Goal: Task Accomplishment & Management: Manage account settings

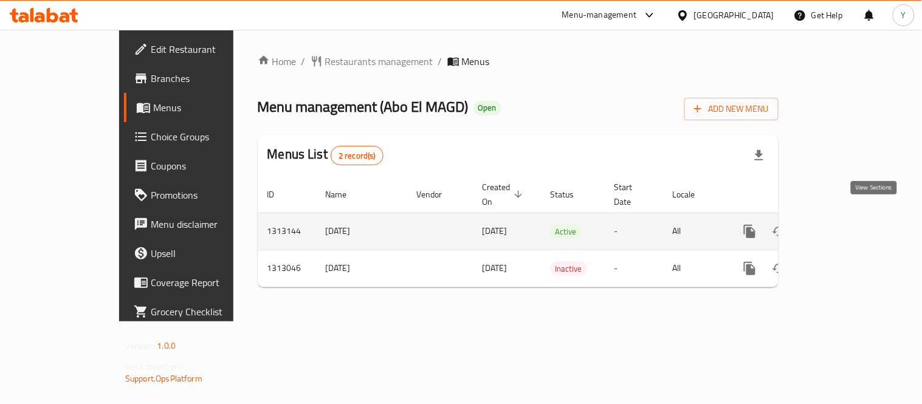
click at [845, 224] on icon "enhanced table" at bounding box center [838, 231] width 15 height 15
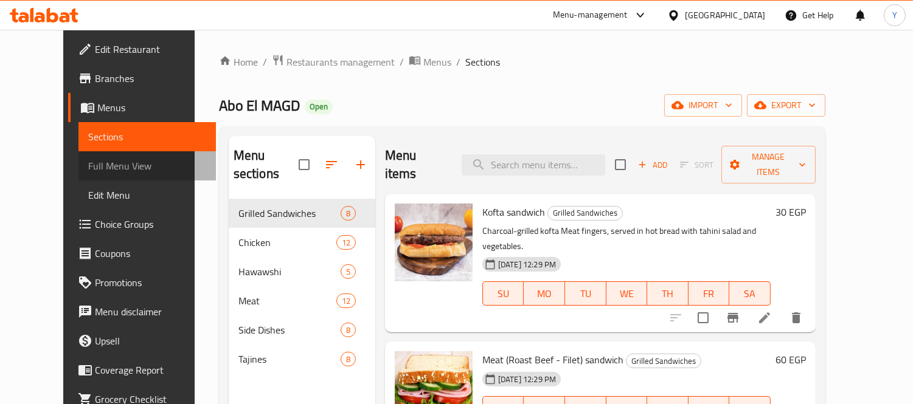
click at [100, 165] on span "Full Menu View" at bounding box center [147, 166] width 118 height 15
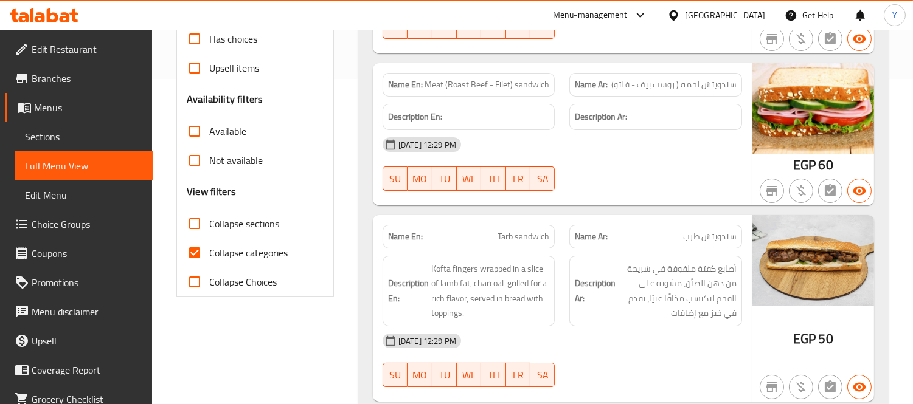
scroll to position [337, 0]
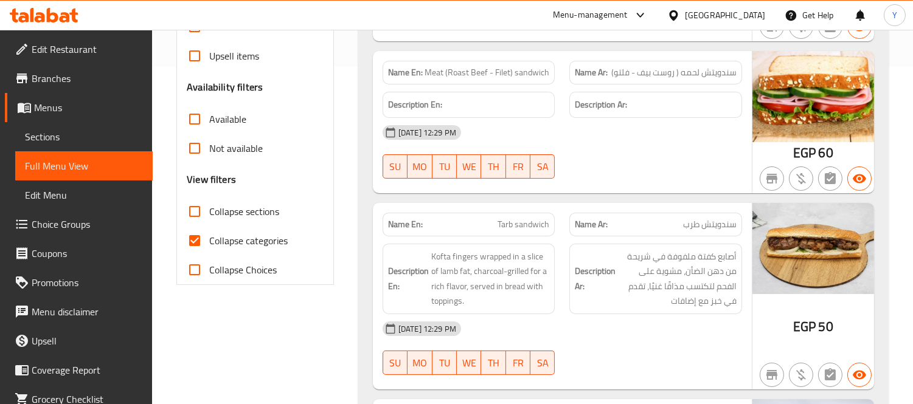
click at [263, 209] on span "Collapse sections" at bounding box center [244, 211] width 70 height 15
click at [209, 209] on input "Collapse sections" at bounding box center [194, 211] width 29 height 29
checkbox input "true"
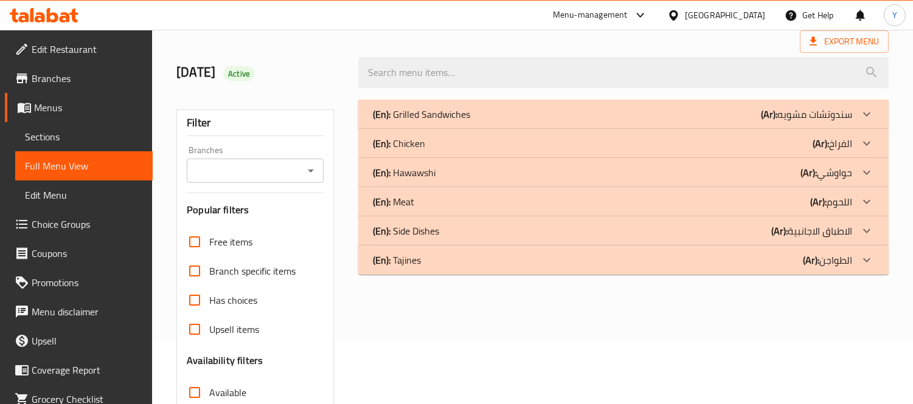
scroll to position [40, 0]
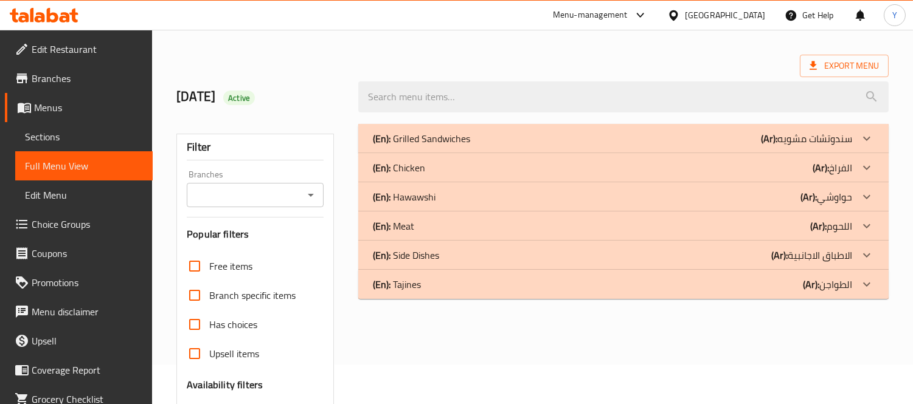
click at [466, 284] on div "(En): Tajines (Ar): الطواجن" at bounding box center [612, 284] width 479 height 15
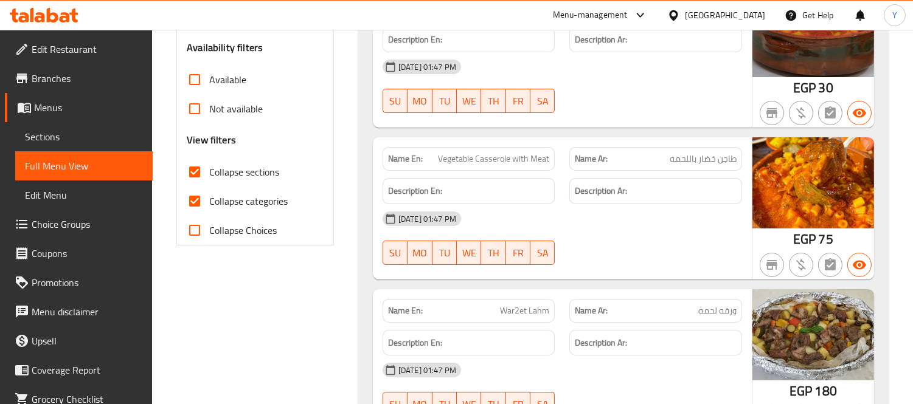
scroll to position [378, 0]
drag, startPoint x: 579, startPoint y: 320, endPoint x: 587, endPoint y: 234, distance: 86.6
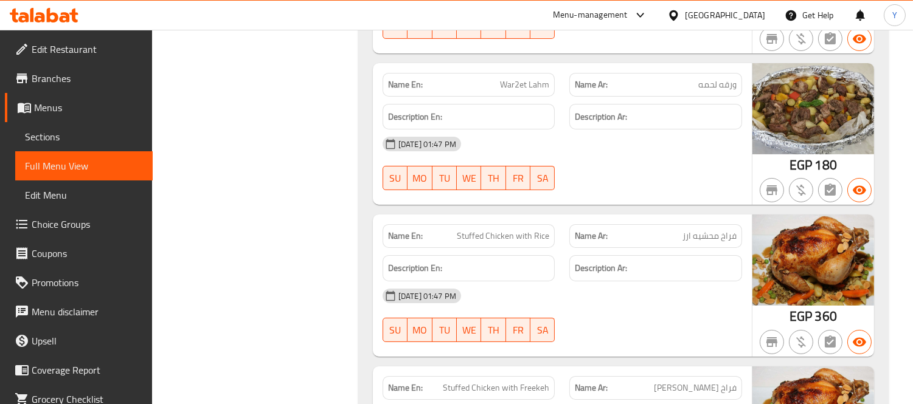
scroll to position [783, 0]
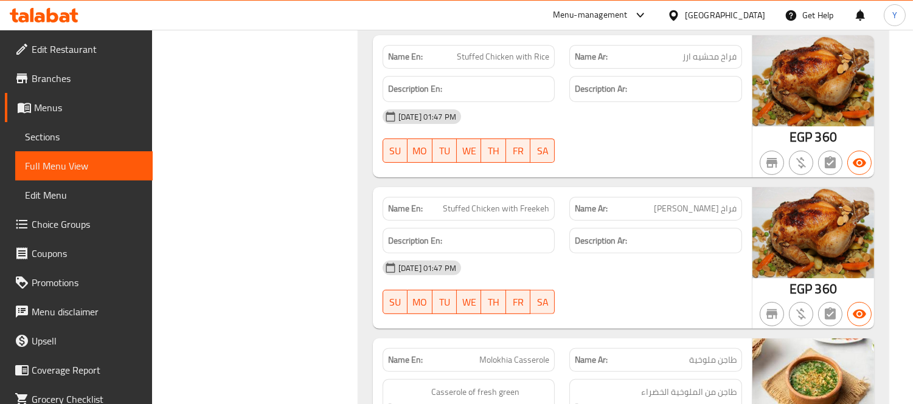
click at [641, 180] on div "Name En: Plain Vegetable Tajine Name Ar: طاجن خضار ساده Description En: Descrip…" at bounding box center [623, 230] width 530 height 1308
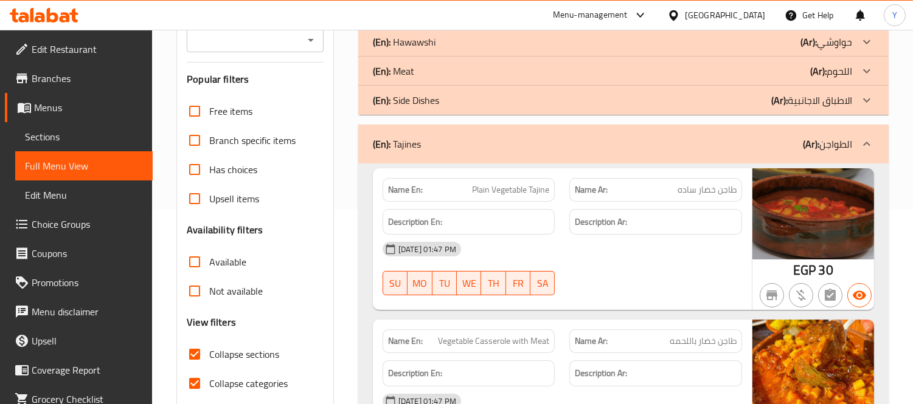
scroll to position [270, 0]
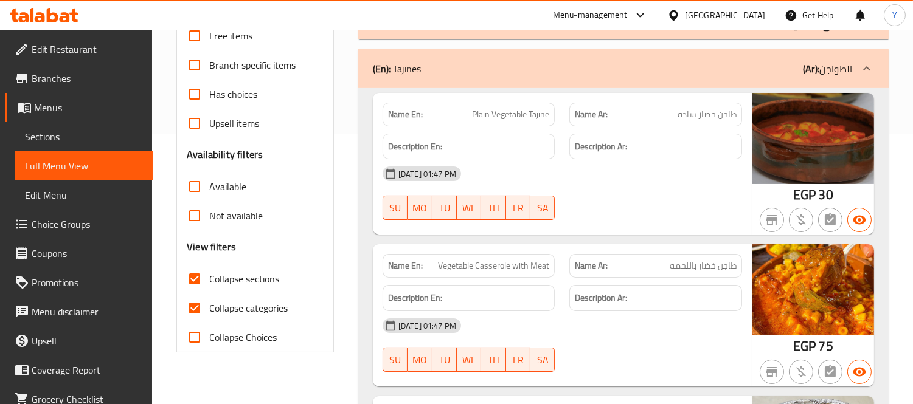
click at [757, 77] on div "(En): Tajines (Ar): الطواجن" at bounding box center [623, 68] width 530 height 39
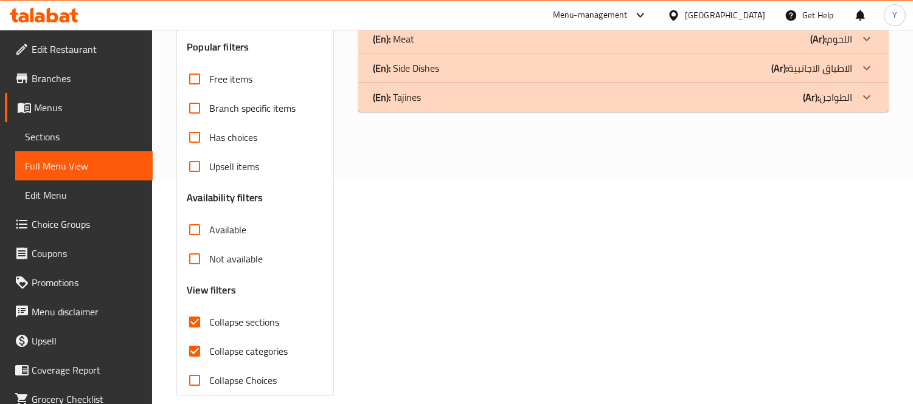
scroll to position [174, 0]
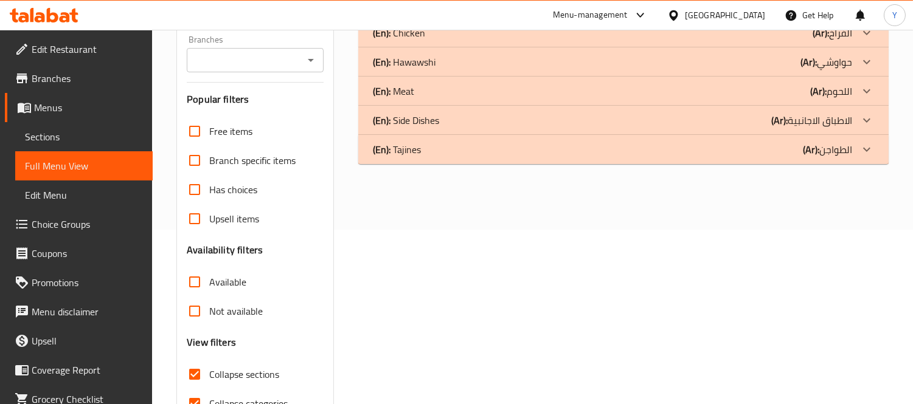
drag, startPoint x: 814, startPoint y: 123, endPoint x: 821, endPoint y: 123, distance: 7.9
click at [814, 123] on p "(Ar): الاطباق الاجانبية" at bounding box center [811, 120] width 81 height 15
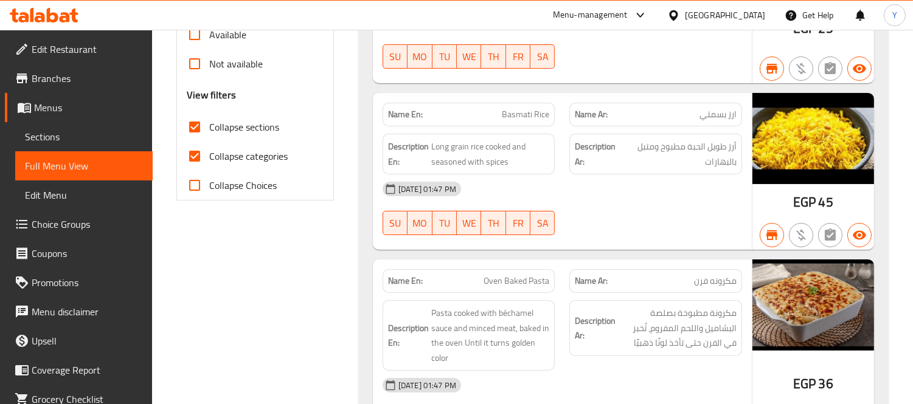
scroll to position [513, 0]
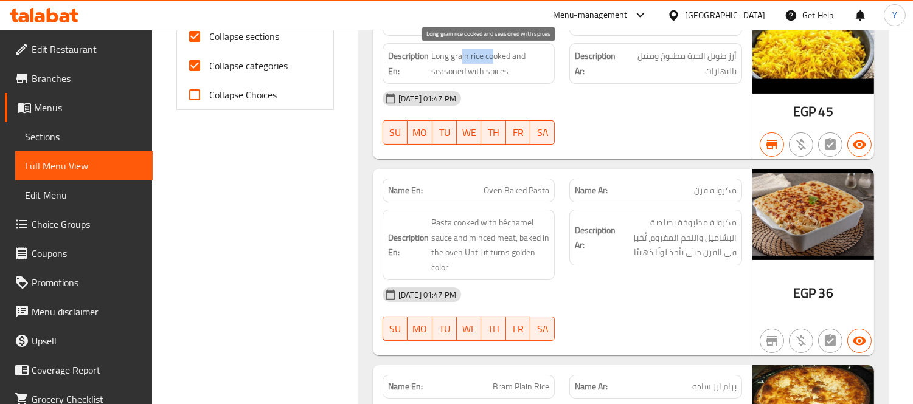
drag, startPoint x: 465, startPoint y: 57, endPoint x: 457, endPoint y: 55, distance: 8.1
click at [458, 55] on span "Long grain rice cooked and seasoned with spices" at bounding box center [490, 64] width 119 height 30
click at [503, 59] on span "Long grain rice cooked and seasoned with spices" at bounding box center [490, 64] width 119 height 30
click at [508, 62] on span "Long grain rice cooked and seasoned with spices" at bounding box center [490, 64] width 119 height 30
drag, startPoint x: 463, startPoint y: 79, endPoint x: 481, endPoint y: 87, distance: 19.9
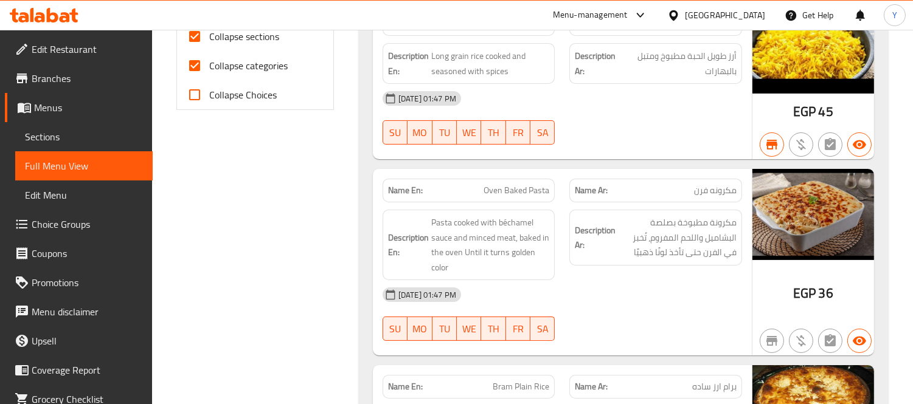
click at [468, 82] on div "Description En: Long grain rice cooked and seasoned with spices" at bounding box center [468, 63] width 173 height 41
drag, startPoint x: 516, startPoint y: 90, endPoint x: 514, endPoint y: 82, distance: 8.1
click at [517, 90] on div "[DATE] 01:47 PM" at bounding box center [562, 98] width 374 height 29
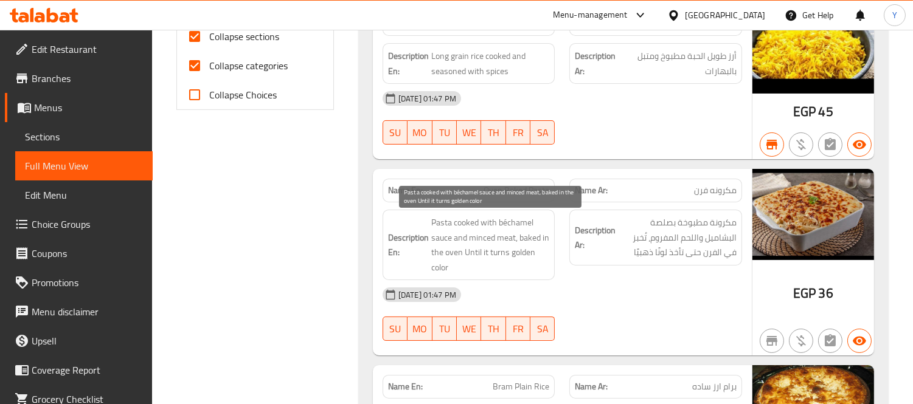
click at [527, 240] on span "Pasta cooked with béchamel sauce and minced meat, baked in the oven Until it tu…" at bounding box center [490, 245] width 119 height 60
click at [532, 244] on span "Pasta cooked with béchamel sauce and minced meat, baked in the oven Until it tu…" at bounding box center [490, 245] width 119 height 60
click at [517, 258] on span "Pasta cooked with béchamel sauce and minced meat, baked in the oven Until it tu…" at bounding box center [490, 245] width 119 height 60
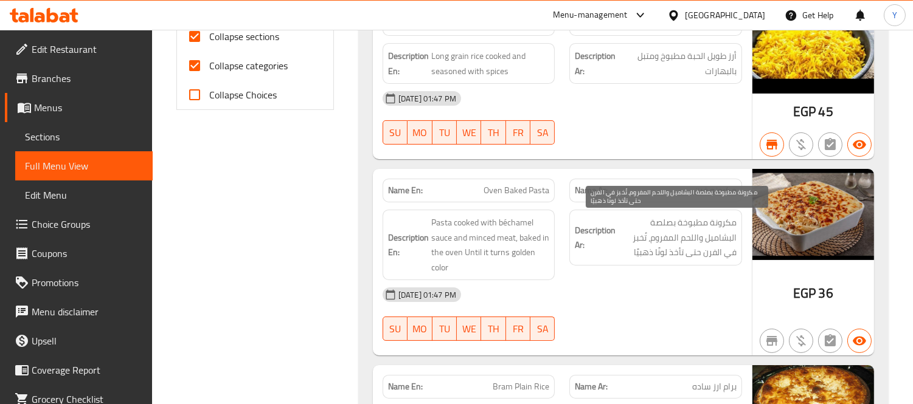
click at [690, 236] on span "مكرونة مطبوخة بصلصة البشاميل واللحم المفروم، تُخبز في الفرن حتى تأخذ لونًا ذهبي…" at bounding box center [677, 237] width 119 height 45
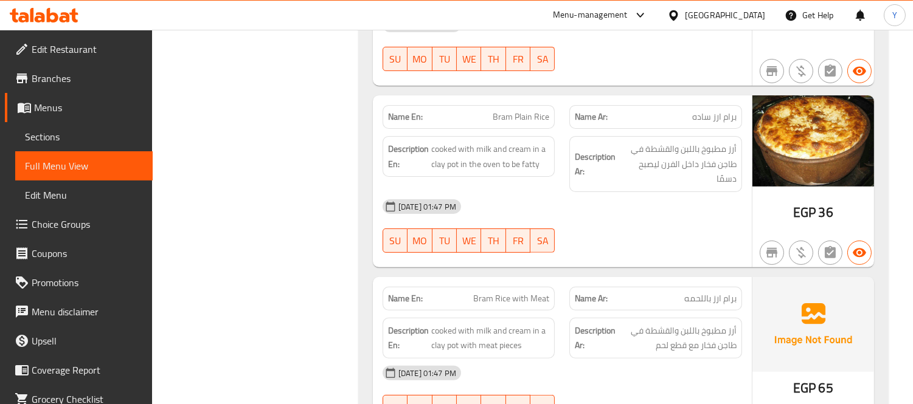
scroll to position [810, 0]
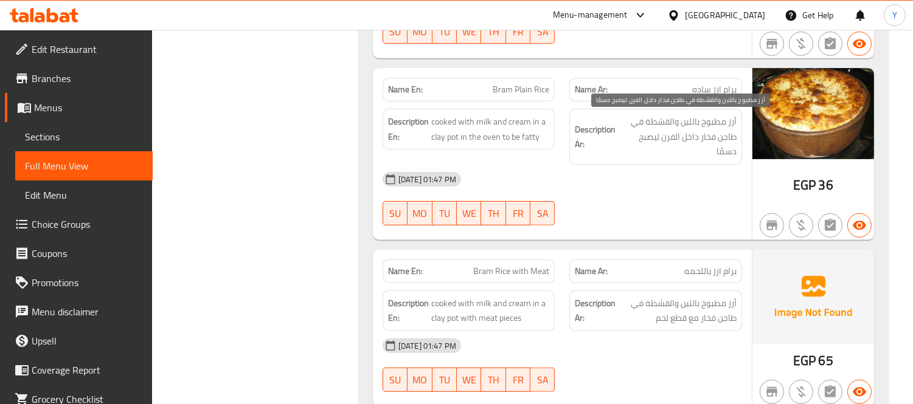
click at [730, 119] on span "أرز مطبوخ باللبن والقشطة في طاجن فخار داخل الفرن ليصبح دسمًا" at bounding box center [677, 136] width 119 height 45
drag, startPoint x: 730, startPoint y: 119, endPoint x: 714, endPoint y: 155, distance: 39.2
click at [714, 155] on span "أرز مطبوخ باللبن والقشطة في طاجن فخار داخل الفرن ليصبح دسمًا" at bounding box center [677, 136] width 119 height 45
copy div "أرز مطبوخ باللبن والقشطة في طاجن فخار داخل الفرن ليصبح دسمًا"
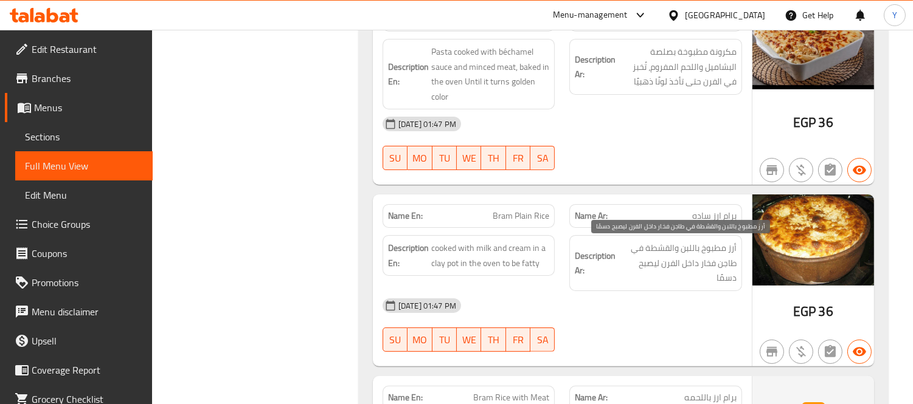
scroll to position [751, 0]
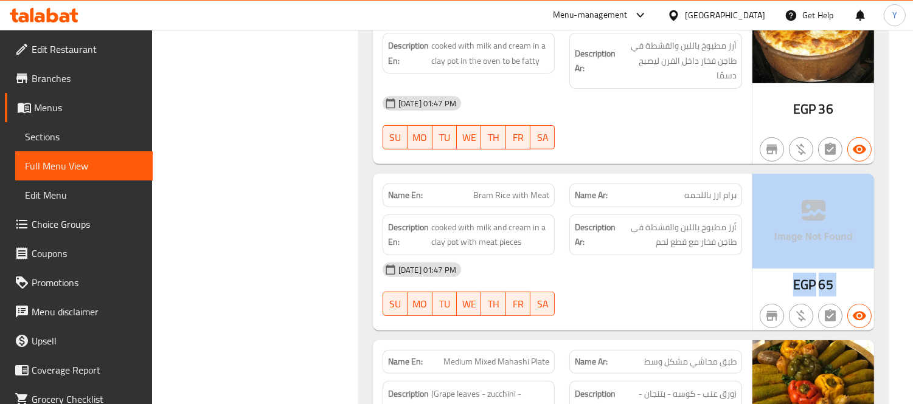
drag, startPoint x: 770, startPoint y: 294, endPoint x: 767, endPoint y: 249, distance: 45.1
click at [767, 249] on div "EGP 65" at bounding box center [813, 252] width 122 height 157
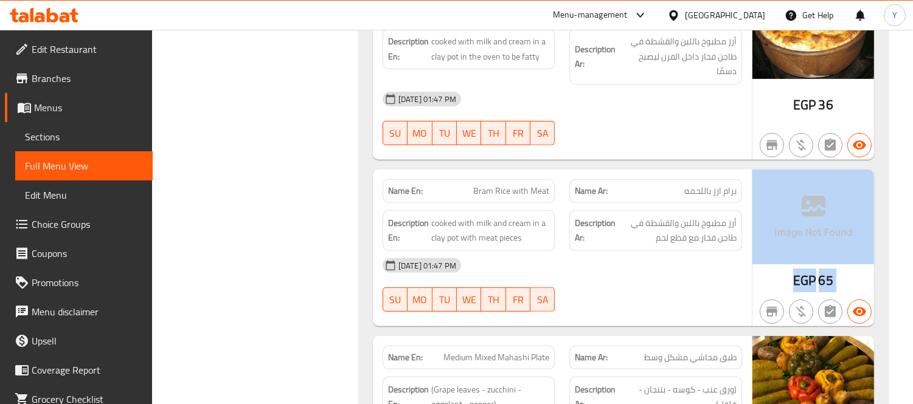
scroll to position [953, 0]
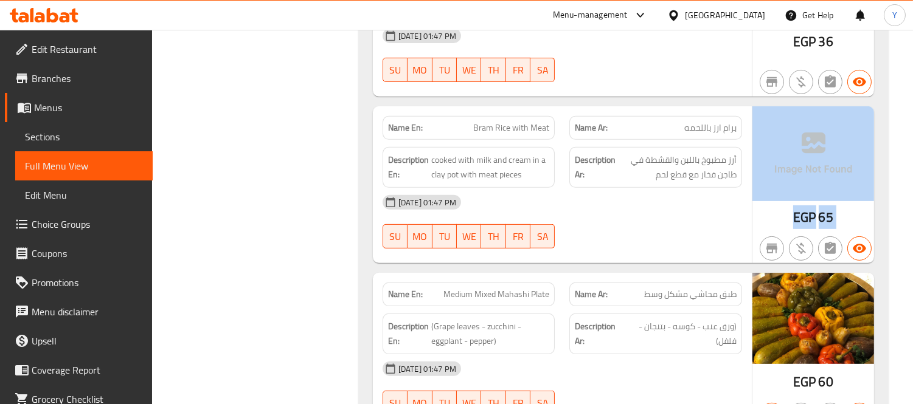
click at [752, 252] on div at bounding box center [813, 249] width 126 height 34
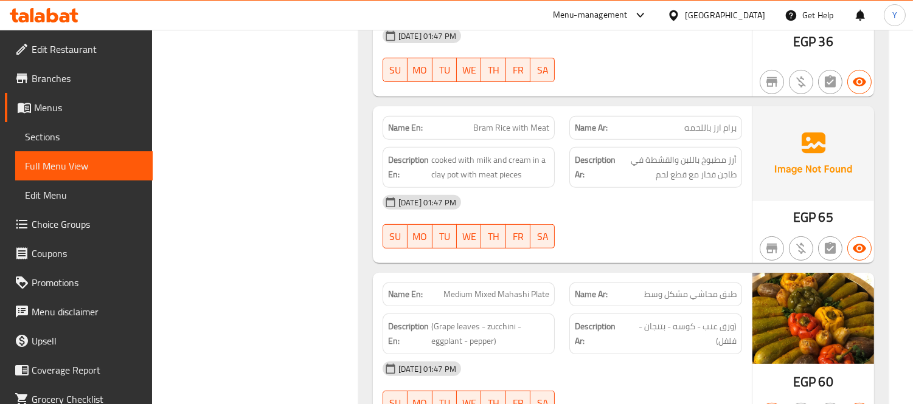
click at [647, 198] on div "[DATE] 01:47 PM" at bounding box center [562, 202] width 374 height 29
click at [716, 173] on span "أرز مطبوخ باللبن والقشطة في طاجن فخار مع قطع لحم" at bounding box center [677, 168] width 119 height 30
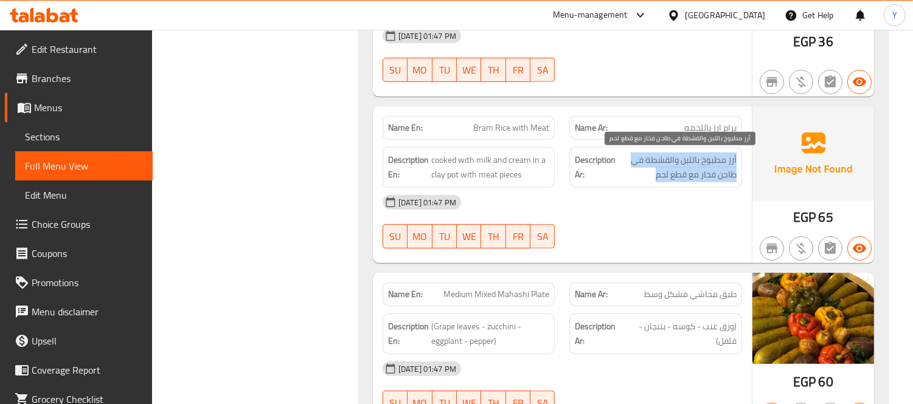
click at [716, 173] on span "أرز مطبوخ باللبن والقشطة في طاجن فخار مع قطع لحم" at bounding box center [677, 168] width 119 height 30
copy div "أرز مطبوخ باللبن والقشطة في طاجن فخار مع قطع لحم"
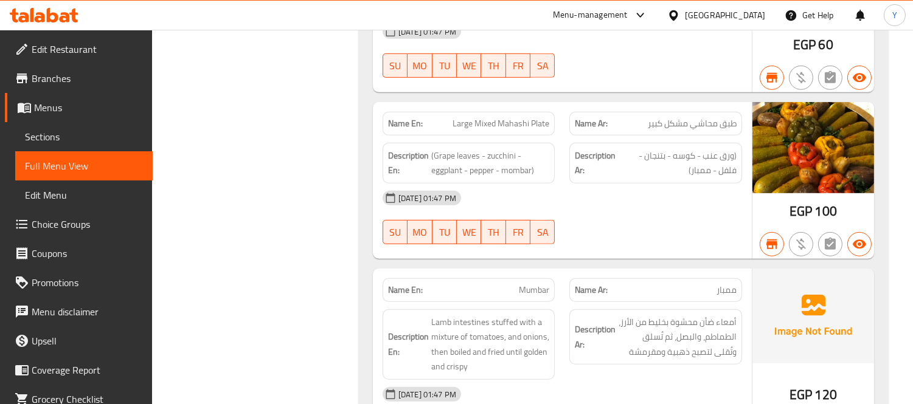
scroll to position [1291, 0]
click at [665, 336] on span "أمعاء ضأن محشوة بخليط من الأرز، الطماطم، والبصل، ثم تُسلق وتُقلى لتصبح ذهبية وم…" at bounding box center [677, 336] width 119 height 45
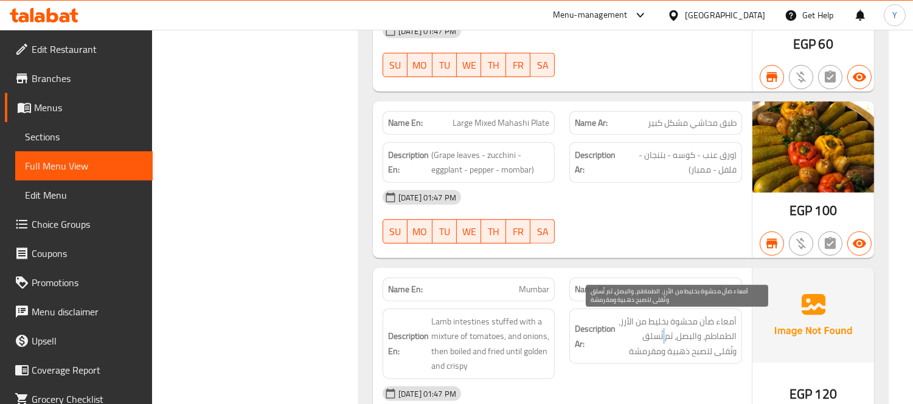
click at [665, 336] on span "أمعاء ضأن محشوة بخليط من الأرز، الطماطم، والبصل، ثم تُسلق وتُقلى لتصبح ذهبية وم…" at bounding box center [677, 336] width 119 height 45
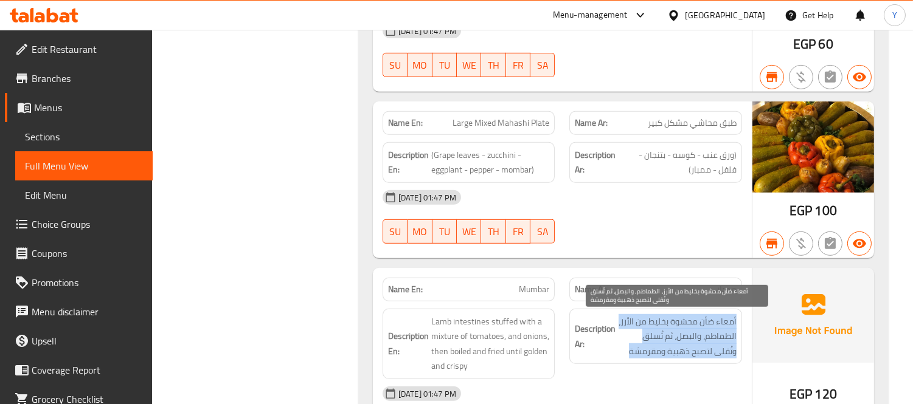
click at [665, 336] on span "أمعاء ضأن محشوة بخليط من الأرز، الطماطم، والبصل، ثم تُسلق وتُقلى لتصبح ذهبية وم…" at bounding box center [677, 336] width 119 height 45
copy div "أمعاء ضأن محشوة بخليط من الأرز، الطماطم، والبصل، ثم تُسلق وتُقلى لتصبح ذهبية وم…"
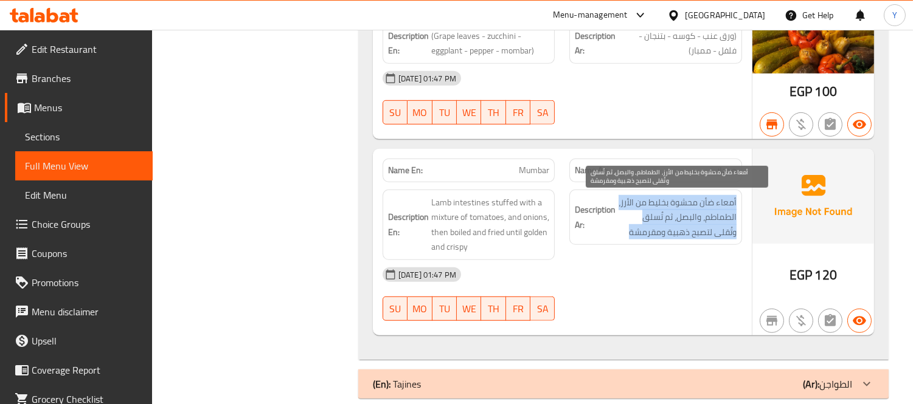
scroll to position [1426, 0]
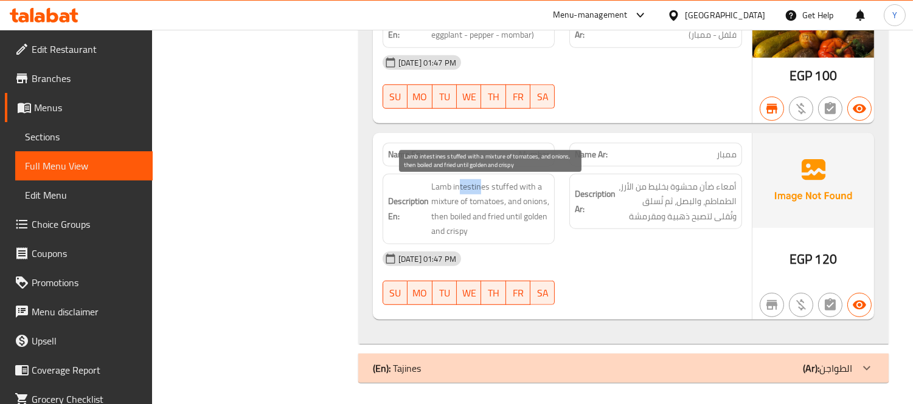
drag, startPoint x: 478, startPoint y: 190, endPoint x: 442, endPoint y: 185, distance: 36.2
click at [446, 185] on span "Lamb intestines stuffed with a mixture of tomatoes, and onions, then boiled and…" at bounding box center [490, 209] width 119 height 60
drag, startPoint x: 495, startPoint y: 187, endPoint x: 572, endPoint y: 199, distance: 77.6
click at [537, 191] on span "Lamb intestines stuffed with a mixture of tomatoes, and onions, then boiled and…" at bounding box center [490, 209] width 119 height 60
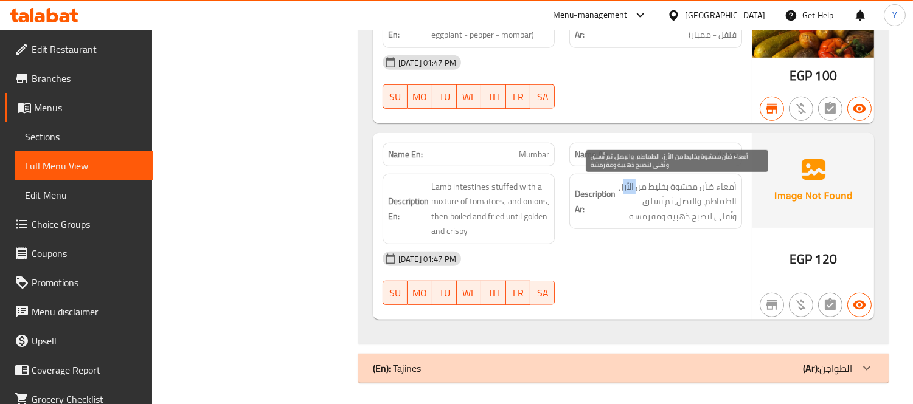
drag, startPoint x: 638, startPoint y: 187, endPoint x: 623, endPoint y: 185, distance: 15.2
click at [623, 185] on span "أمعاء ضأن محشوة بخليط من الأرز، الطماطم، والبصل، ثم تُسلق وتُقلى لتصبح ذهبية وم…" at bounding box center [677, 201] width 119 height 45
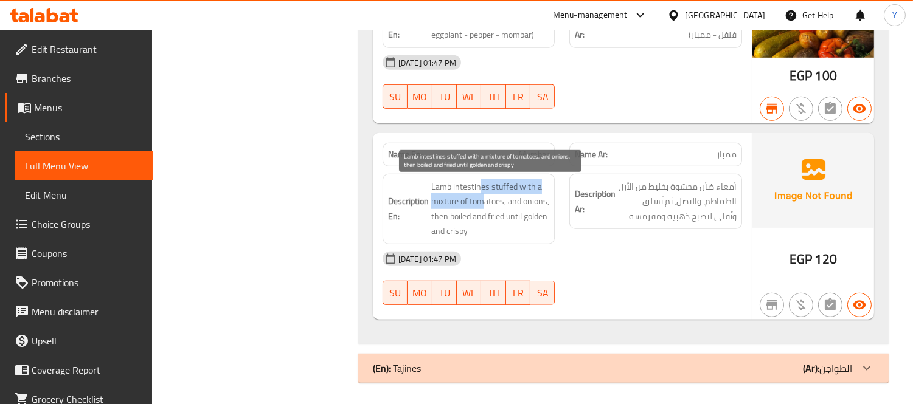
drag, startPoint x: 480, startPoint y: 192, endPoint x: 482, endPoint y: 203, distance: 11.0
click at [482, 203] on span "Lamb intestines stuffed with a mixture of tomatoes, and onions, then boiled and…" at bounding box center [490, 209] width 119 height 60
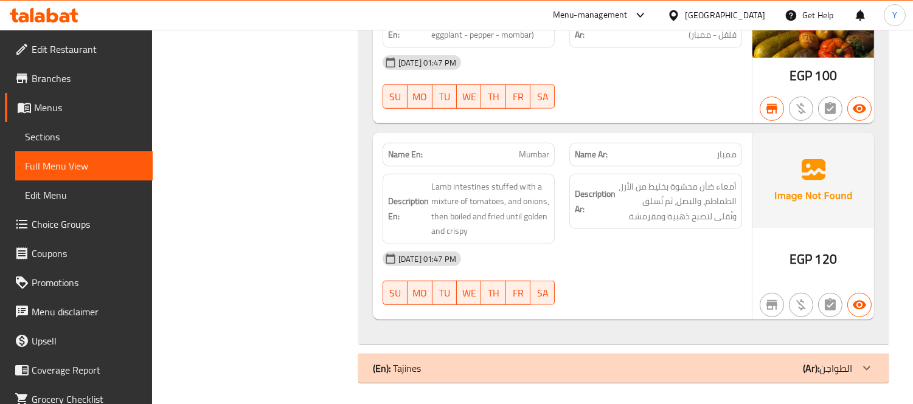
click at [516, 155] on p "Name En: Mumbar" at bounding box center [469, 154] width 162 height 13
copy span "Mumbar"
drag, startPoint x: 578, startPoint y: 223, endPoint x: 493, endPoint y: 106, distance: 144.6
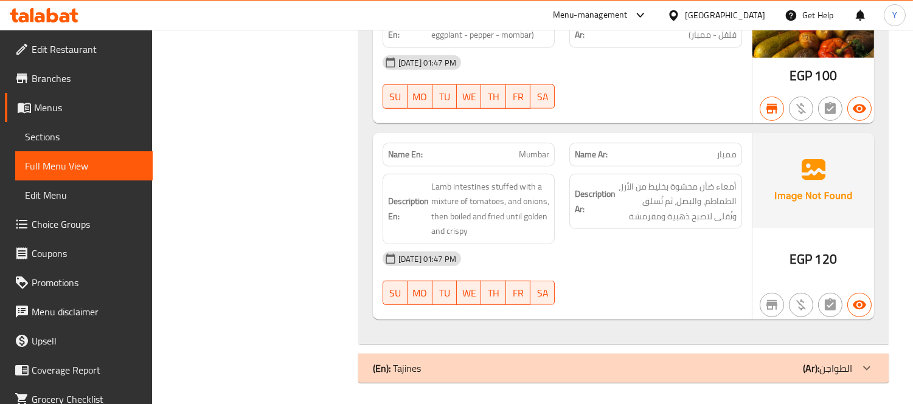
click at [576, 223] on h6 "Description Ar: أمعاء ضأن محشوة بخليط من الأرز، الطماطم، والبصل، ثم تُسلق وتُقل…" at bounding box center [656, 201] width 162 height 45
click at [81, 130] on span "Sections" at bounding box center [84, 137] width 118 height 15
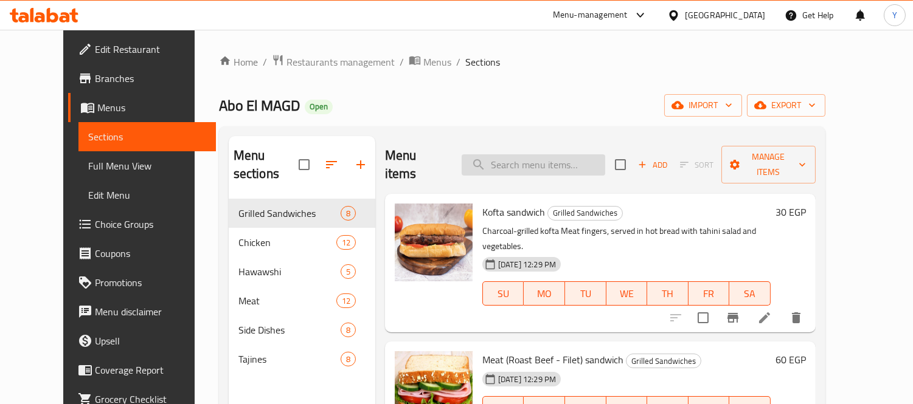
click at [555, 156] on input "search" at bounding box center [532, 164] width 143 height 21
paste input "Mumbar"
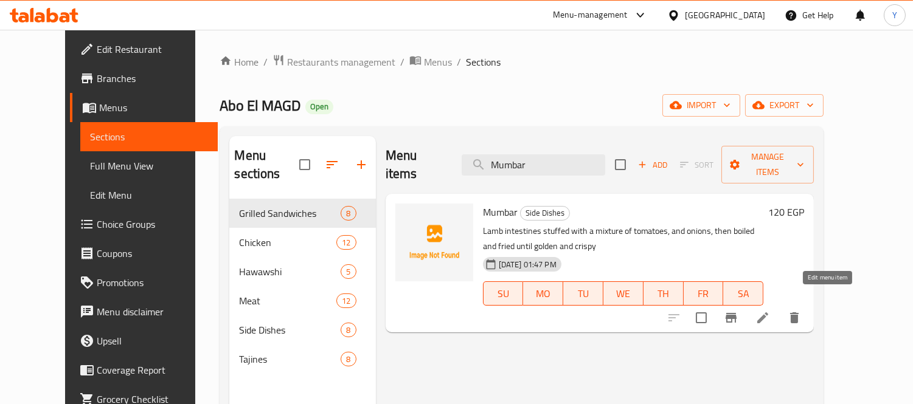
type input "Mumbar"
click at [770, 311] on icon at bounding box center [762, 318] width 15 height 15
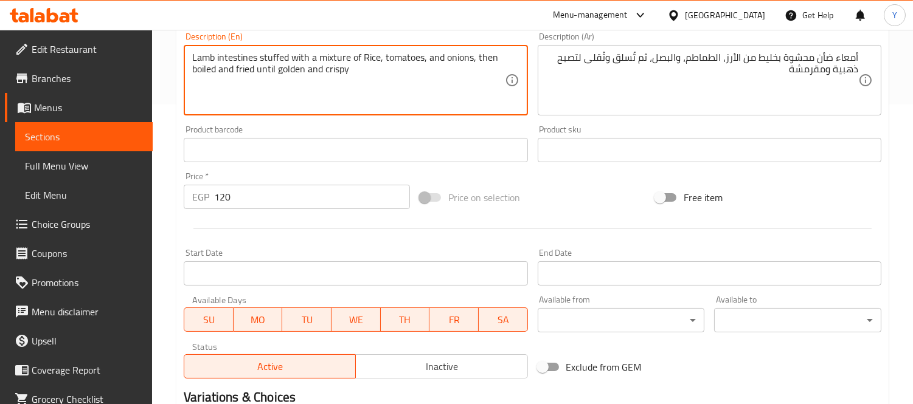
scroll to position [452, 0]
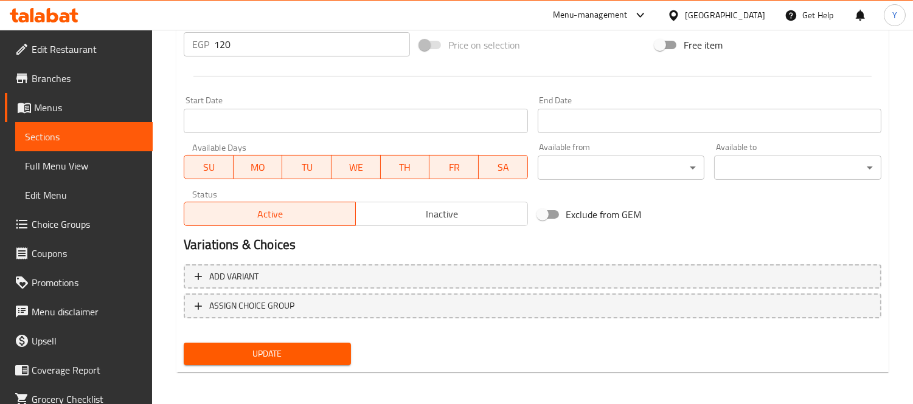
type textarea "Lamb intestines stuffed with a mixture of Rice, tomatoes, and onions, then boil…"
click at [326, 350] on span "Update" at bounding box center [267, 354] width 148 height 15
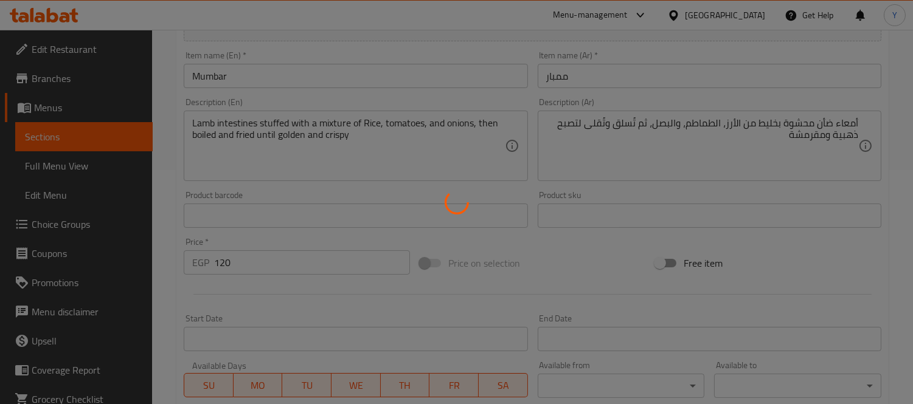
scroll to position [182, 0]
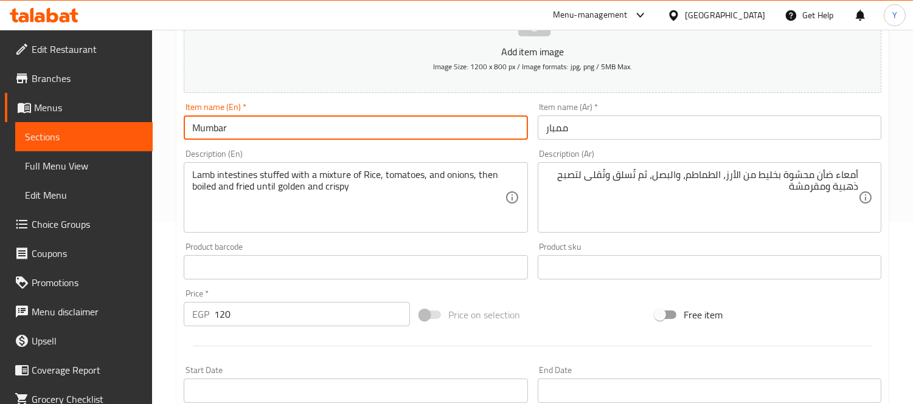
drag, startPoint x: 348, startPoint y: 123, endPoint x: 95, endPoint y: 123, distance: 253.5
click at [95, 123] on div "Edit Restaurant Branches Menus Sections Full Menu View Edit Menu Choice Groups …" at bounding box center [456, 261] width 913 height 829
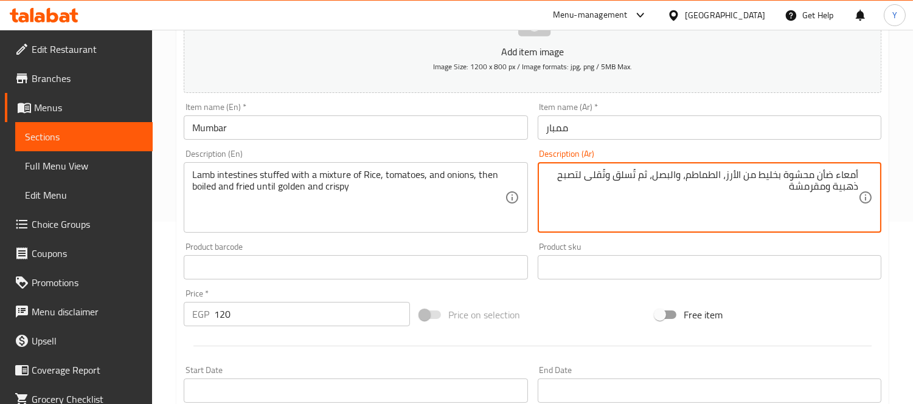
click at [782, 183] on textarea "أمعاء ضأن محشوة بخليط من الأرز، الطماطم، والبصل، ثم تُسلق وتُقلى لتصبح ذهبية وم…" at bounding box center [702, 198] width 312 height 58
click at [780, 175] on textarea "أمعاء ضأن محشوة بخليط من الأرز، الطماطم، والبصل، ثم تُسلق وتُقلى لتصبح ذهبية وم…" at bounding box center [702, 198] width 312 height 58
drag, startPoint x: 780, startPoint y: 175, endPoint x: 669, endPoint y: 173, distance: 110.7
click at [669, 173] on textarea "أمعاء ضأن محشوة بخليط من الأرز، الطماطم، والبصل، ثم تُسلق وتُقلى لتصبح ذهبية وم…" at bounding box center [702, 198] width 312 height 58
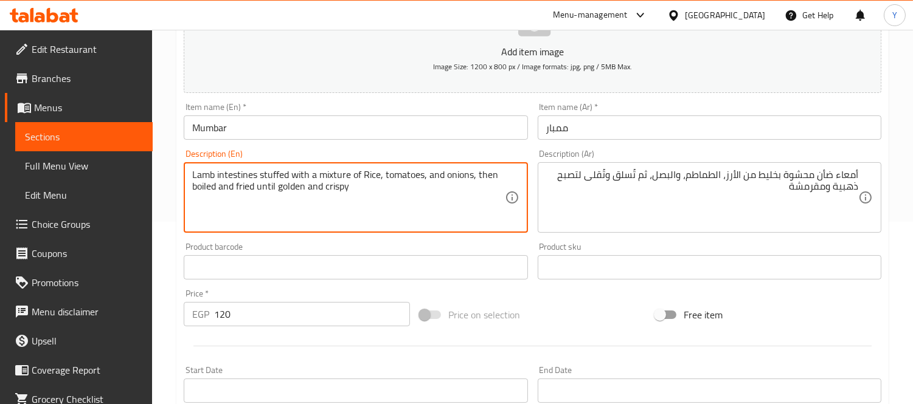
drag, startPoint x: 333, startPoint y: 171, endPoint x: 457, endPoint y: 167, distance: 123.5
click at [457, 167] on div "Lamb intestines stuffed with a mixture of Rice, tomatoes, and onions, then boil…" at bounding box center [356, 197] width 344 height 71
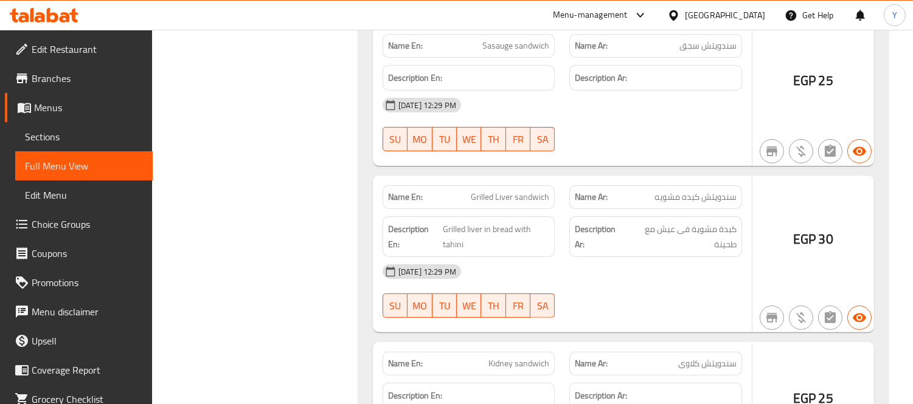
drag, startPoint x: 654, startPoint y: 130, endPoint x: 641, endPoint y: 316, distance: 187.1
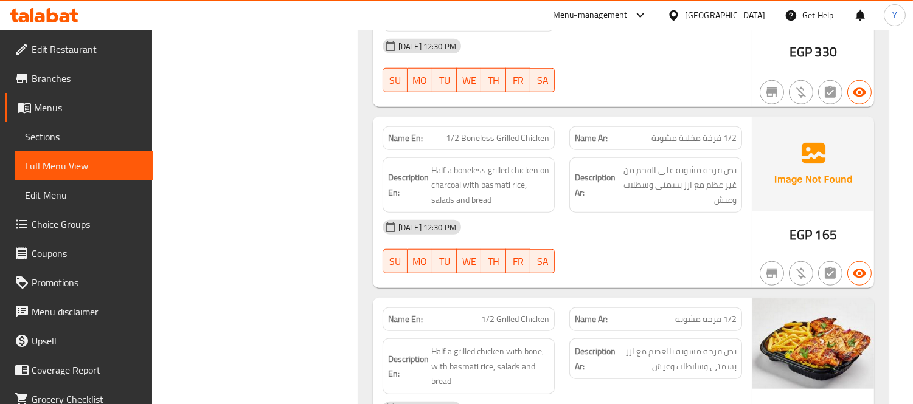
scroll to position [8285, 0]
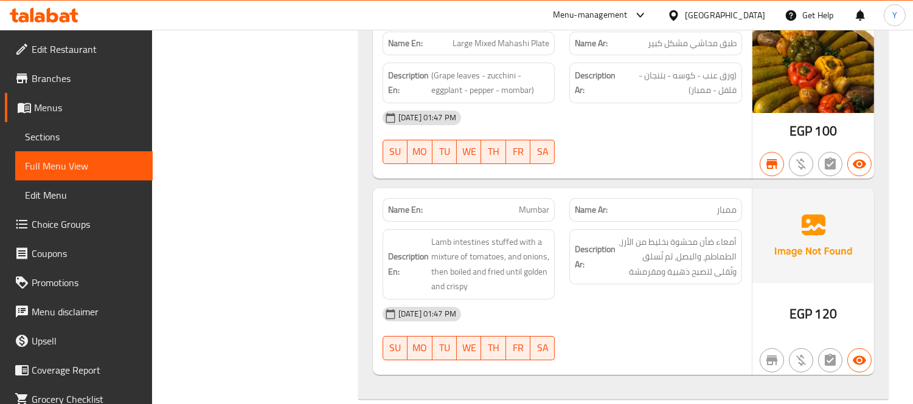
click at [572, 319] on div "[DATE] 01:47 PM" at bounding box center [562, 314] width 374 height 29
click at [795, 269] on img at bounding box center [813, 235] width 122 height 95
